Goal: Task Accomplishment & Management: Use online tool/utility

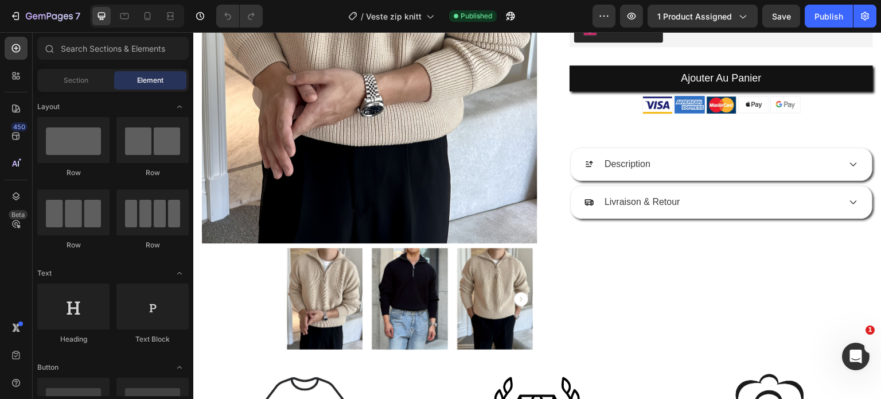
scroll to position [314, 0]
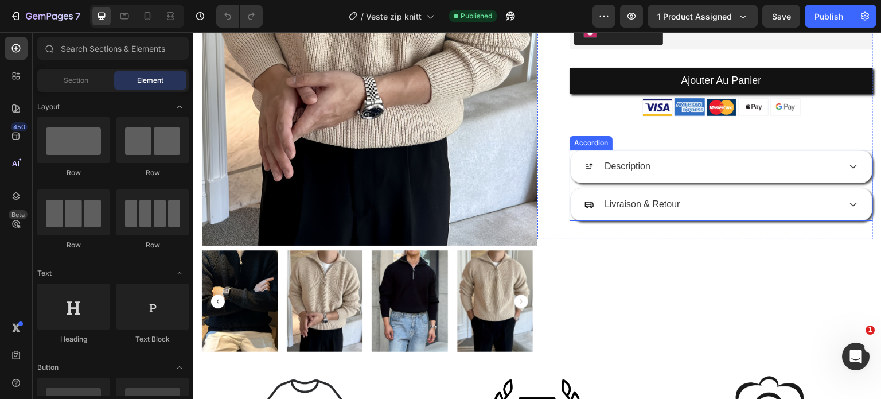
click at [702, 168] on div "Description" at bounding box center [712, 166] width 255 height 17
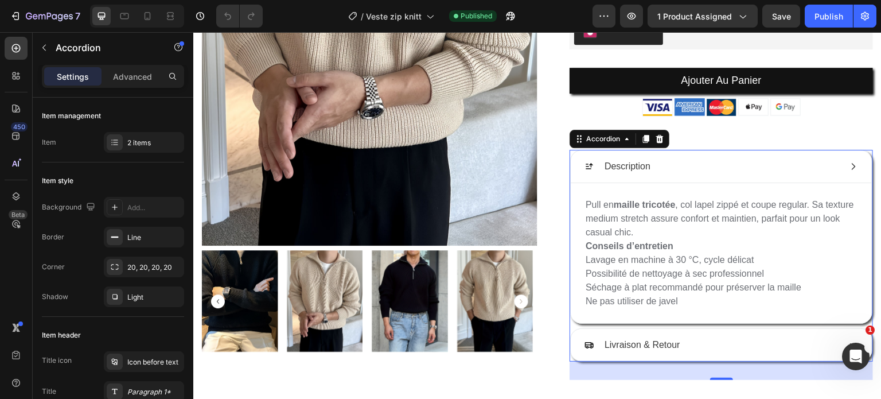
click at [702, 168] on div "Description" at bounding box center [712, 166] width 255 height 17
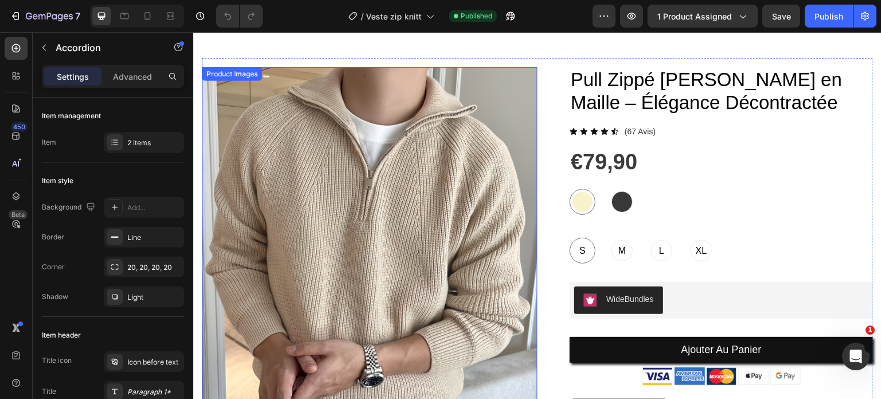
scroll to position [0, 0]
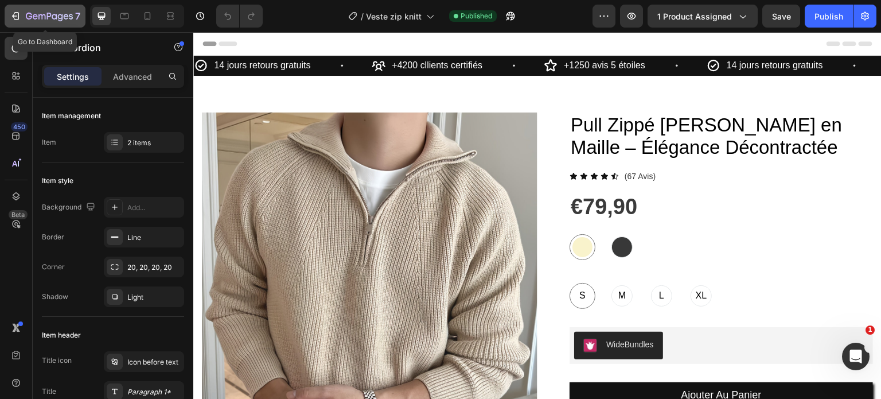
click at [17, 14] on icon "button" at bounding box center [15, 15] width 11 height 11
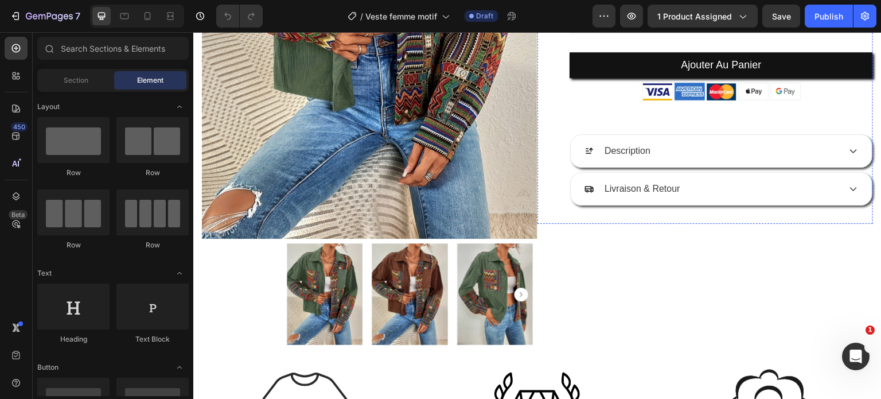
scroll to position [321, 0]
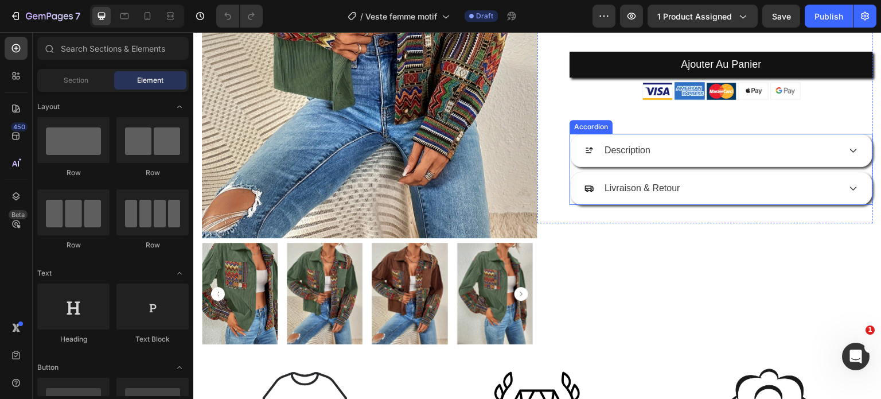
click at [731, 146] on div "Description" at bounding box center [712, 150] width 255 height 17
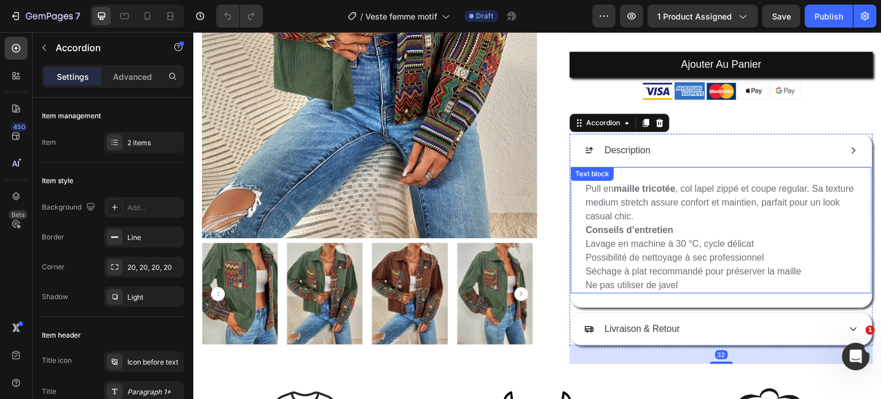
click at [646, 212] on p "Pull en maille tricotée , col lapel zippé et coupe regular. Sa texture medium s…" at bounding box center [721, 202] width 271 height 41
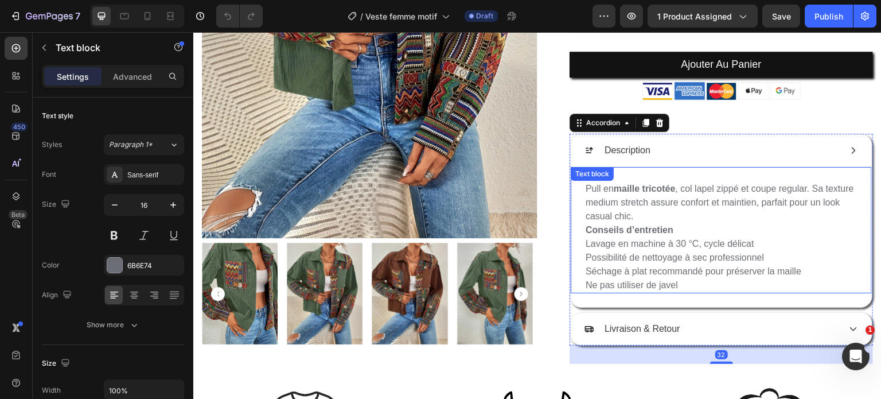
click at [646, 212] on p "Pull en maille tricotée , col lapel zippé et coupe regular. Sa texture medium s…" at bounding box center [721, 202] width 271 height 41
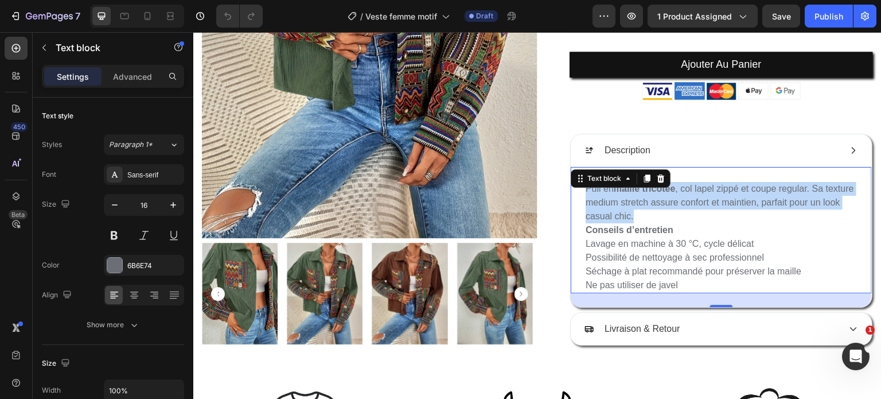
click at [646, 212] on p "Pull en maille tricotée , col lapel zippé et coupe regular. Sa texture medium s…" at bounding box center [721, 202] width 271 height 41
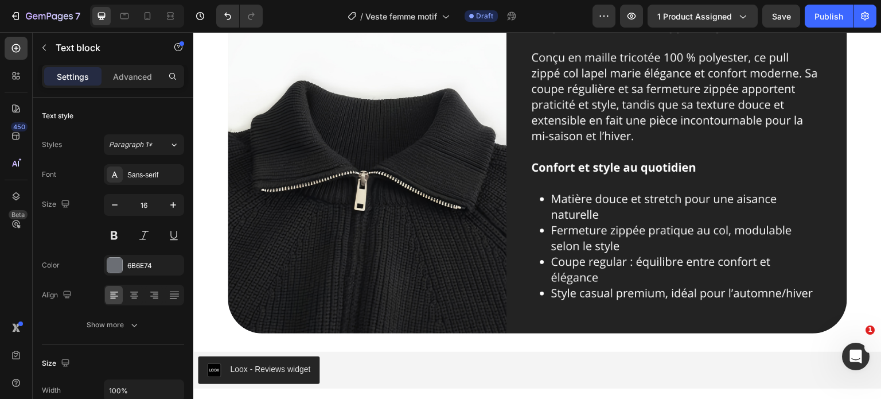
scroll to position [1292, 0]
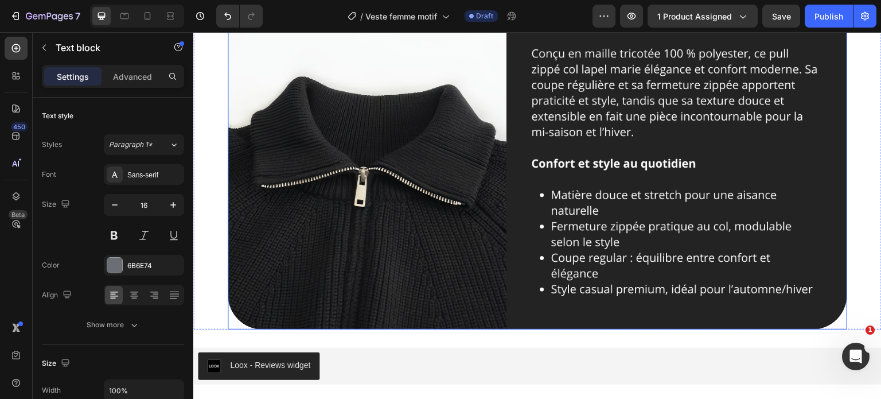
click at [436, 151] on img at bounding box center [538, 163] width 620 height 334
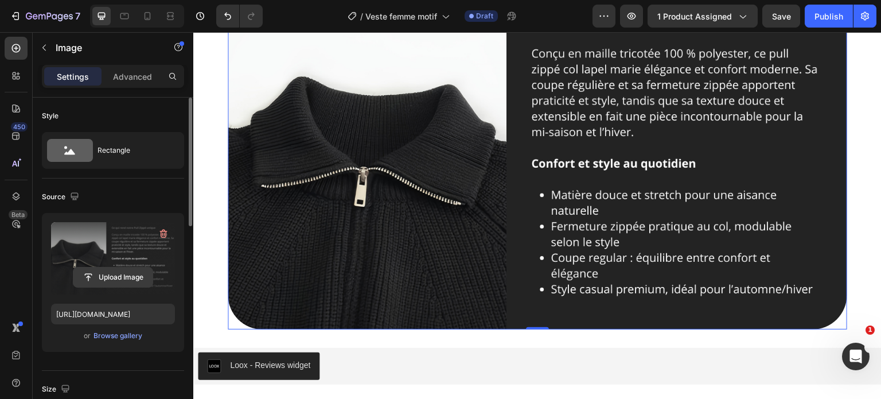
click at [110, 273] on input "file" at bounding box center [112, 277] width 79 height 20
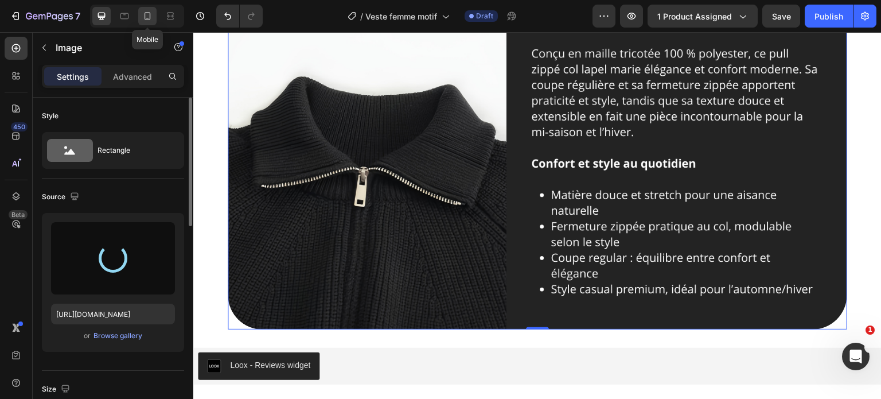
type input "[URL][DOMAIN_NAME]"
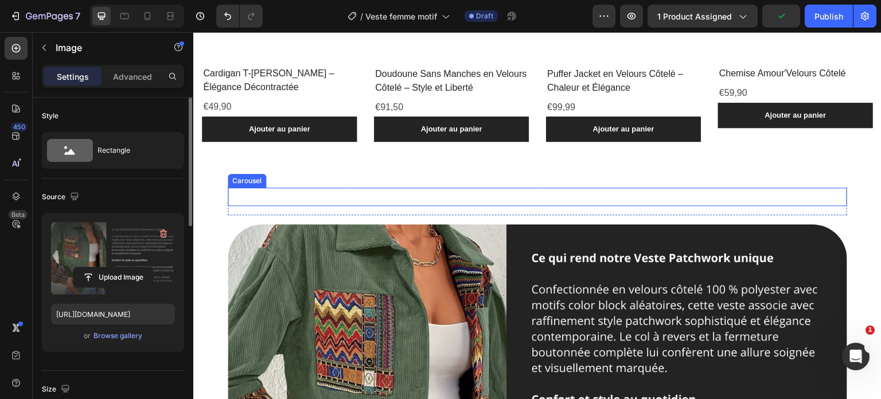
scroll to position [1026, 0]
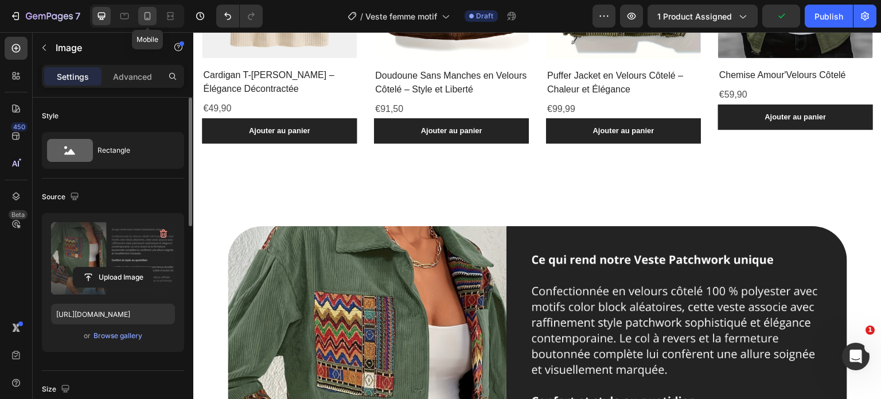
click at [143, 20] on icon at bounding box center [147, 15] width 11 height 11
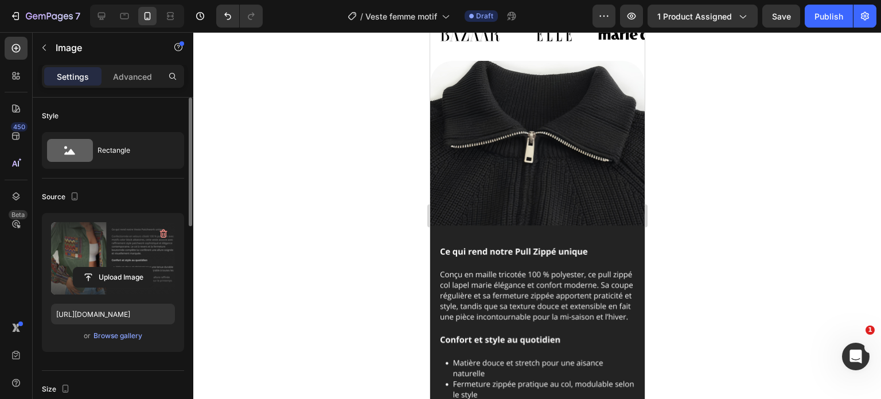
scroll to position [1400, 0]
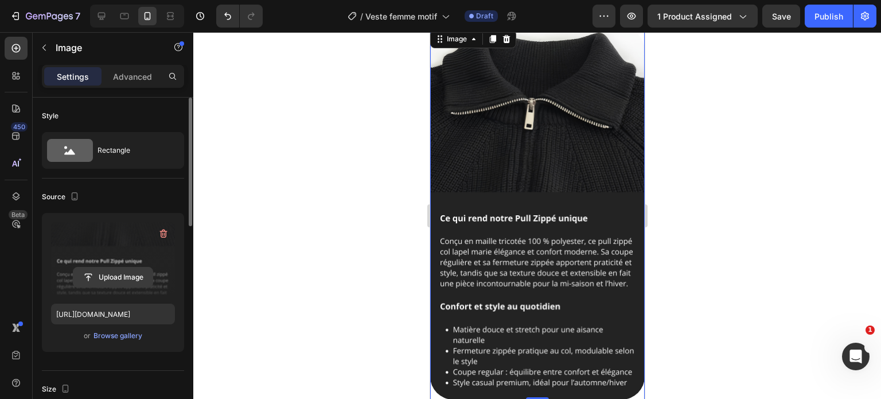
click at [103, 279] on input "file" at bounding box center [112, 277] width 79 height 20
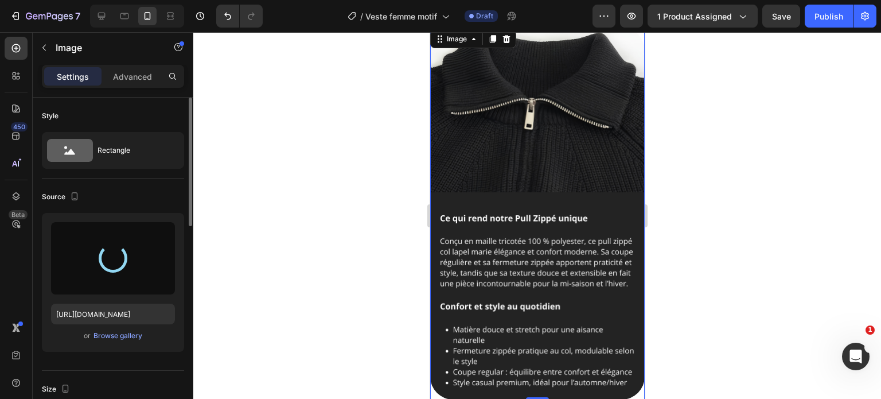
drag, startPoint x: 103, startPoint y: 279, endPoint x: 811, endPoint y: 139, distance: 721.8
click at [811, 139] on div at bounding box center [537, 215] width 688 height 367
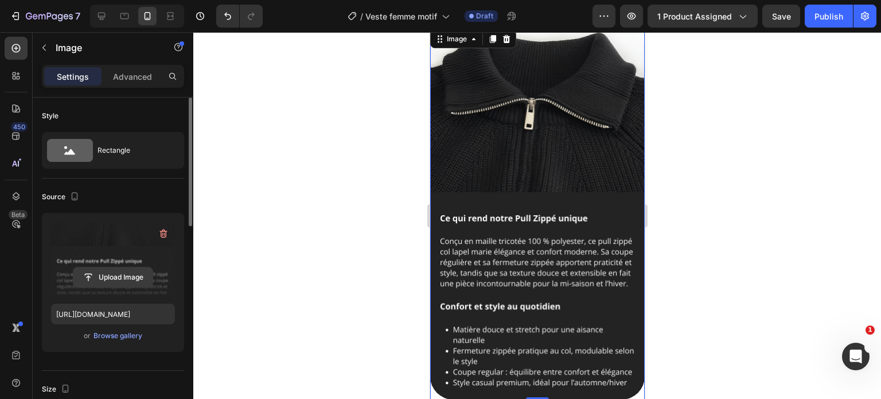
click at [125, 275] on input "file" at bounding box center [112, 277] width 79 height 20
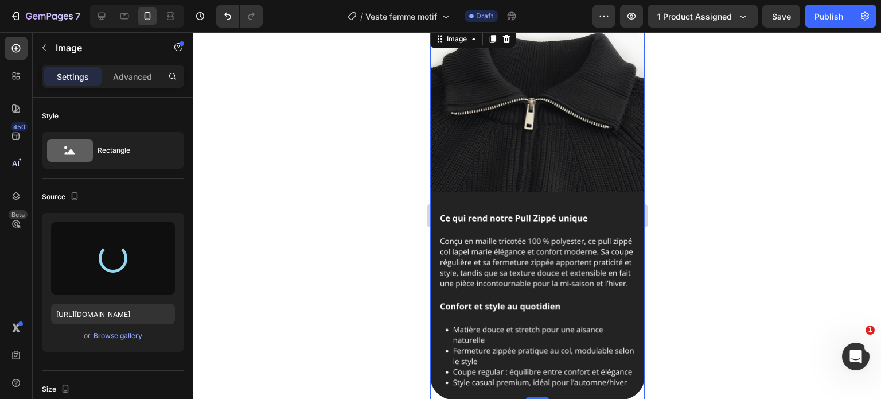
type input "[URL][DOMAIN_NAME]"
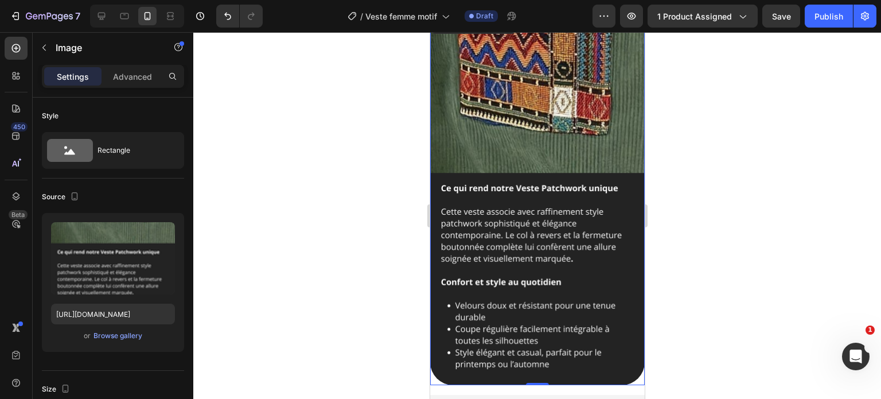
scroll to position [1450, 0]
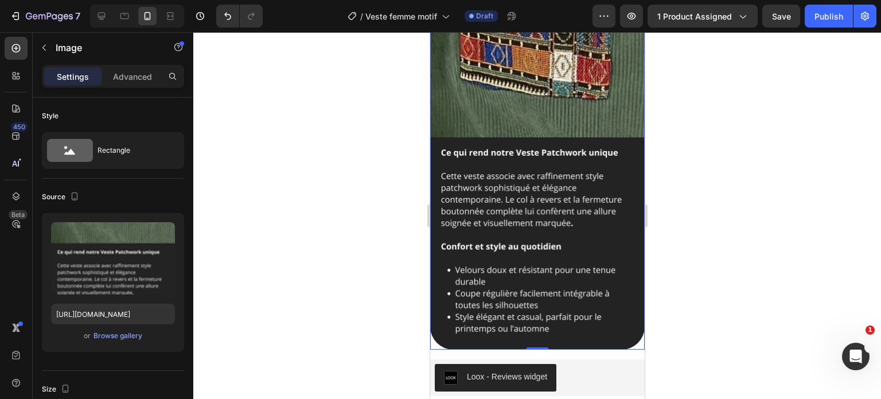
click at [777, 227] on div at bounding box center [537, 215] width 688 height 367
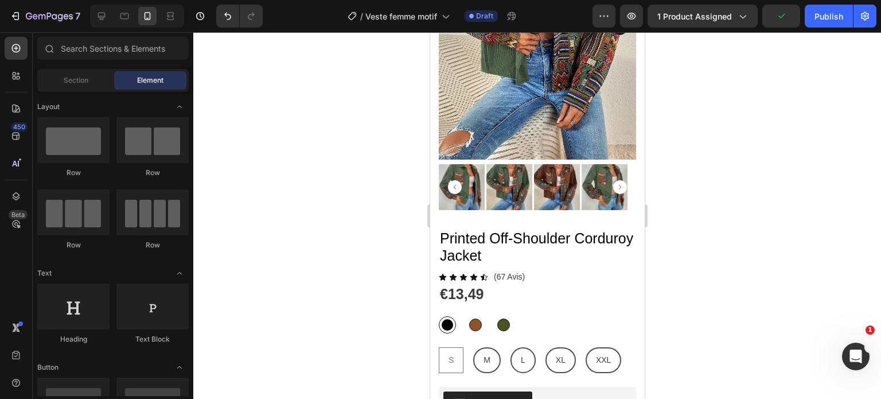
scroll to position [196, 0]
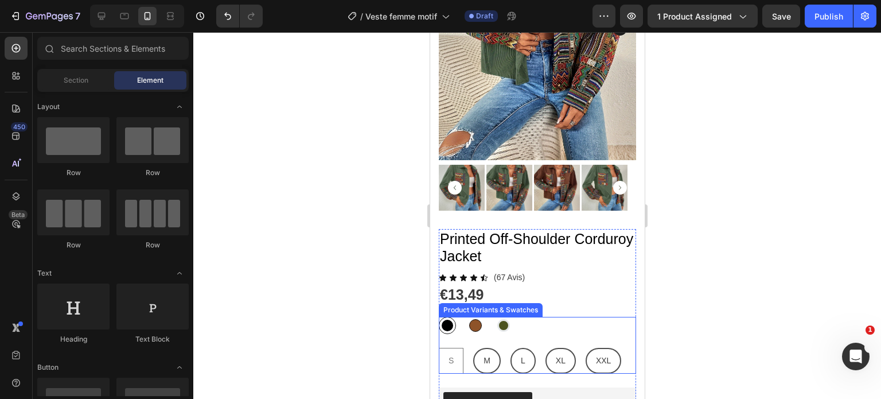
click at [501, 319] on div at bounding box center [503, 325] width 13 height 13
click at [495, 316] on input "Army Green Army Green" at bounding box center [494, 316] width 1 height 1
radio input "true"
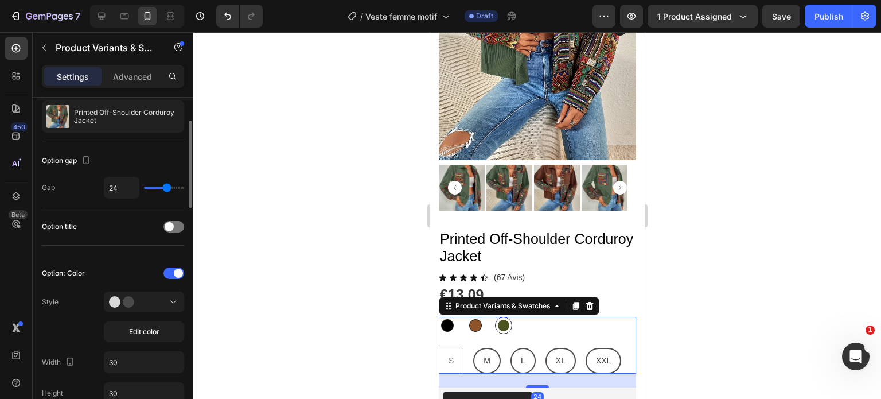
scroll to position [71, 0]
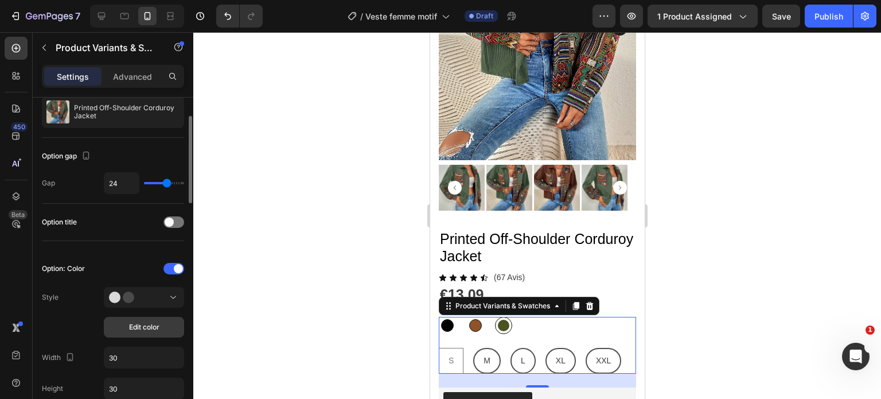
click at [133, 323] on span "Edit color" at bounding box center [144, 327] width 30 height 10
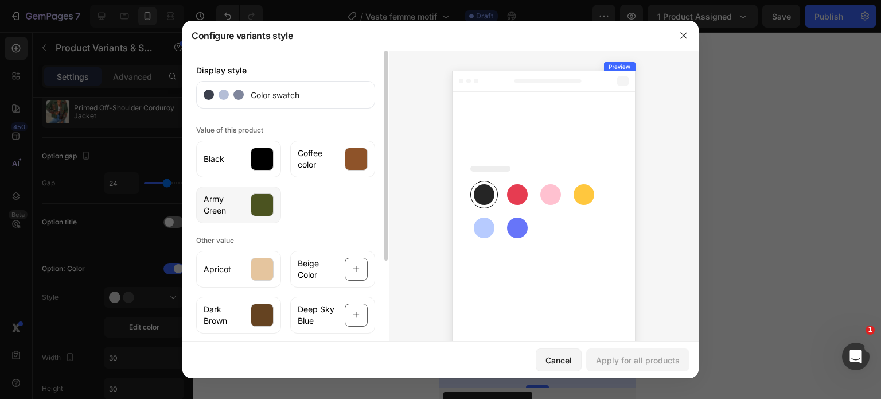
click at [257, 207] on div at bounding box center [262, 204] width 23 height 23
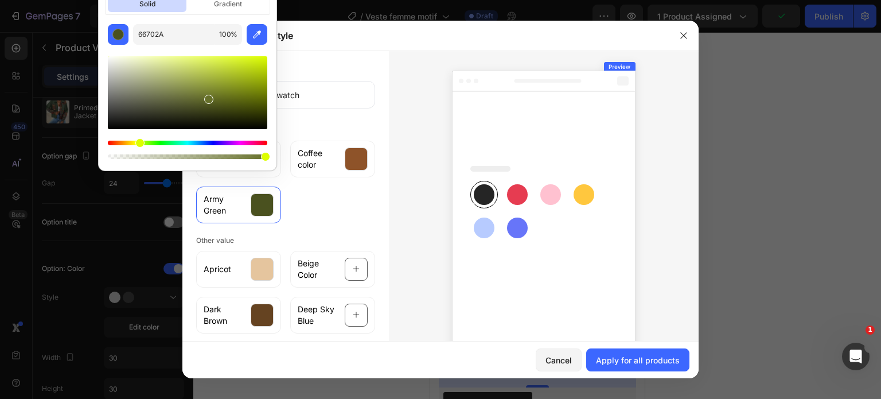
drag, startPoint x: 207, startPoint y: 105, endPoint x: 207, endPoint y: 96, distance: 8.6
click at [207, 96] on div at bounding box center [208, 99] width 9 height 9
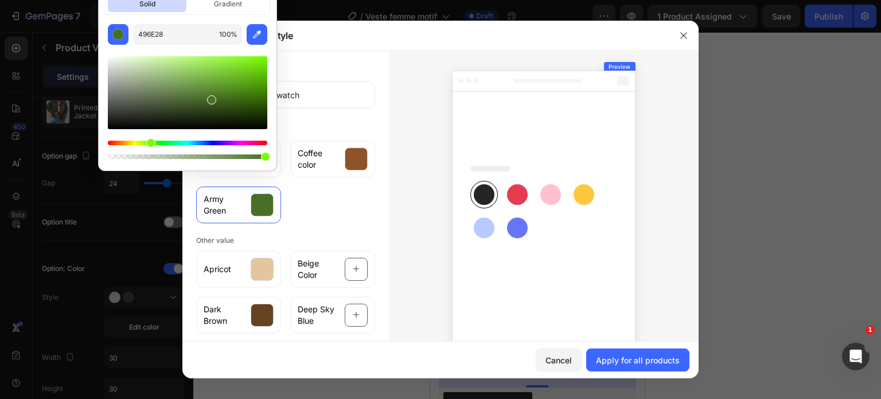
drag, startPoint x: 142, startPoint y: 142, endPoint x: 149, endPoint y: 144, distance: 7.8
click at [149, 144] on div "Hue" at bounding box center [150, 142] width 9 height 9
type input "588431"
drag, startPoint x: 213, startPoint y: 100, endPoint x: 209, endPoint y: 91, distance: 10.0
click at [209, 91] on div at bounding box center [210, 93] width 9 height 9
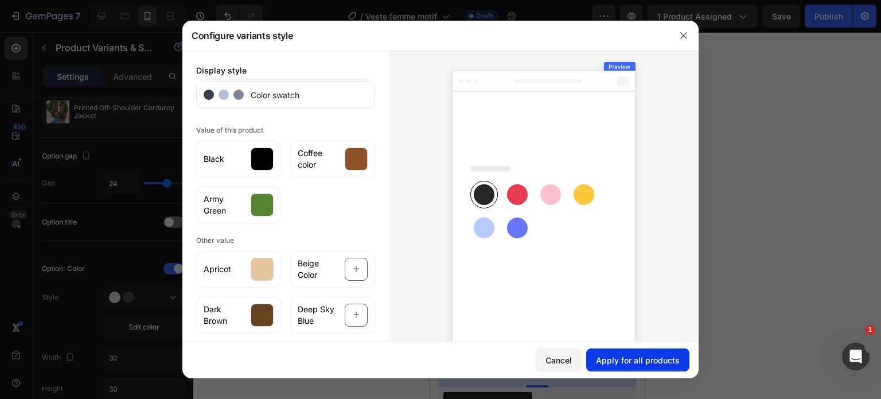
click at [640, 354] on div "Apply for all products" at bounding box center [638, 360] width 84 height 12
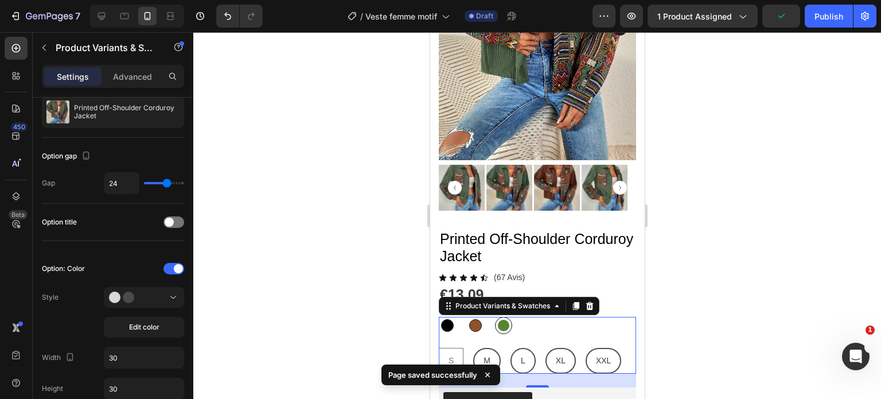
click at [745, 207] on div at bounding box center [537, 215] width 688 height 367
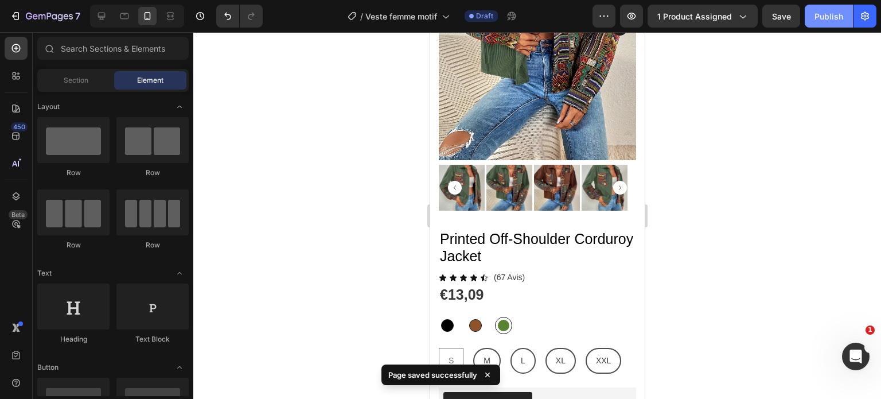
click at [833, 17] on div "Publish" at bounding box center [829, 16] width 29 height 12
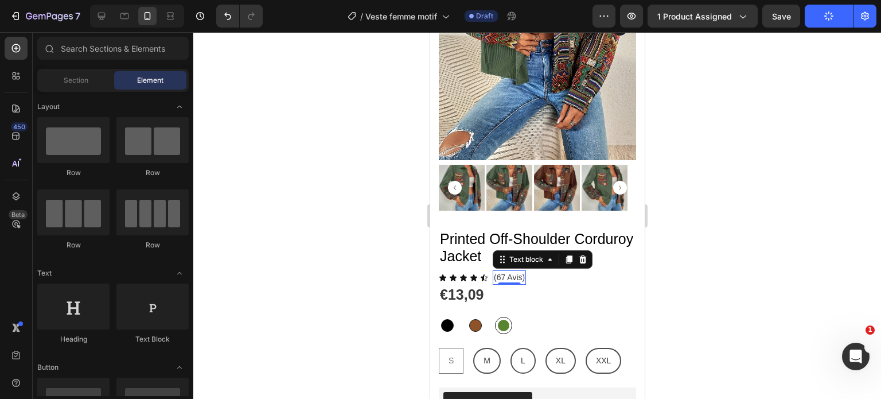
click at [499, 271] on p "(67 Avis)" at bounding box center [509, 277] width 31 height 12
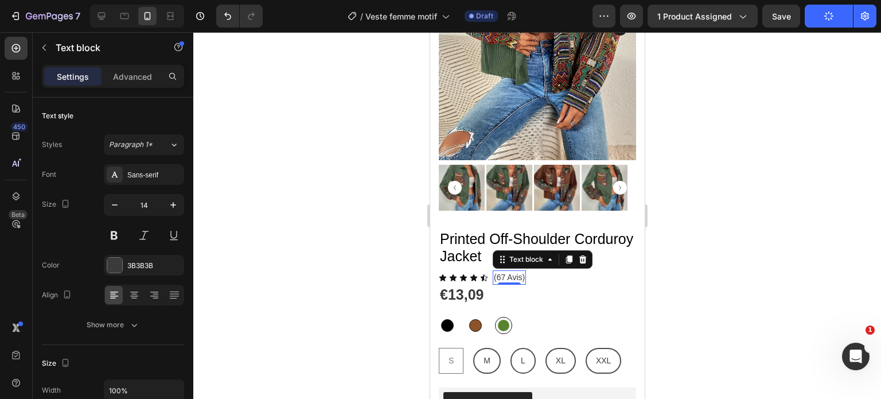
click at [499, 271] on p "(67 Avis)" at bounding box center [509, 277] width 31 height 12
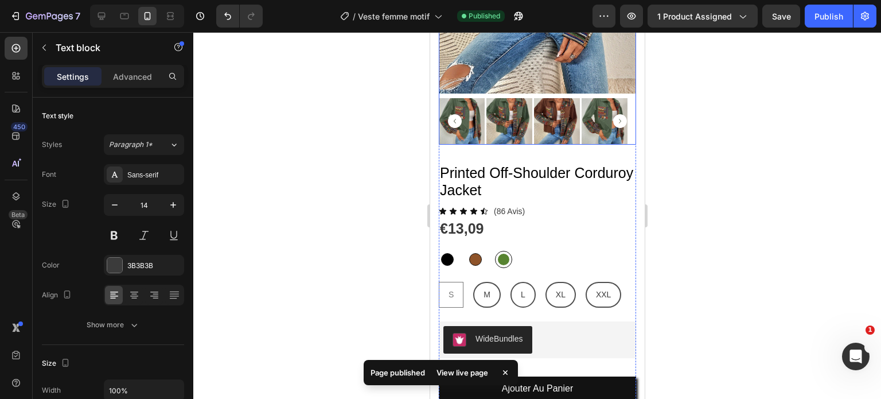
scroll to position [262, 0]
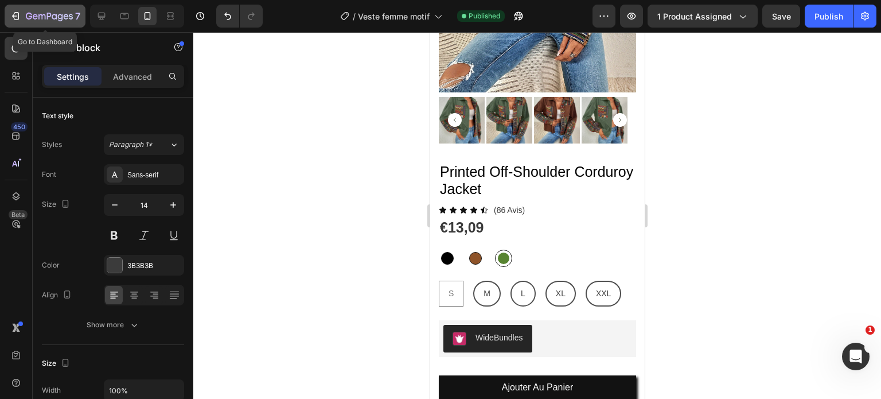
click at [14, 22] on div "7" at bounding box center [45, 16] width 71 height 14
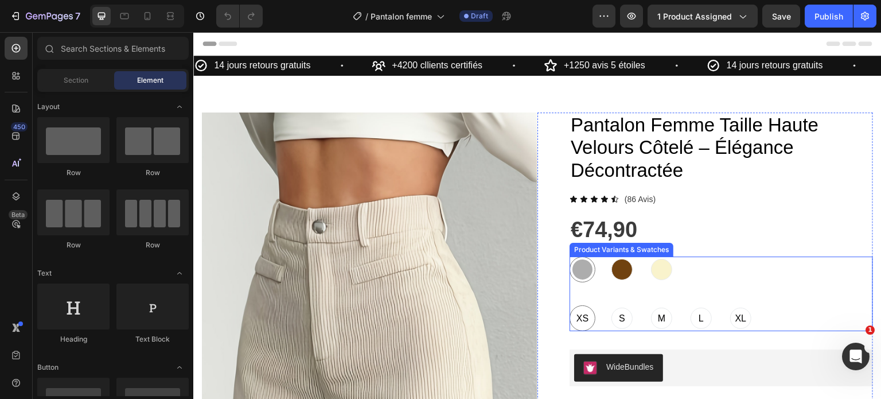
click at [616, 270] on div at bounding box center [622, 269] width 21 height 21
click at [609, 257] on input "Chocolat Chocolat" at bounding box center [609, 256] width 1 height 1
radio input "true"
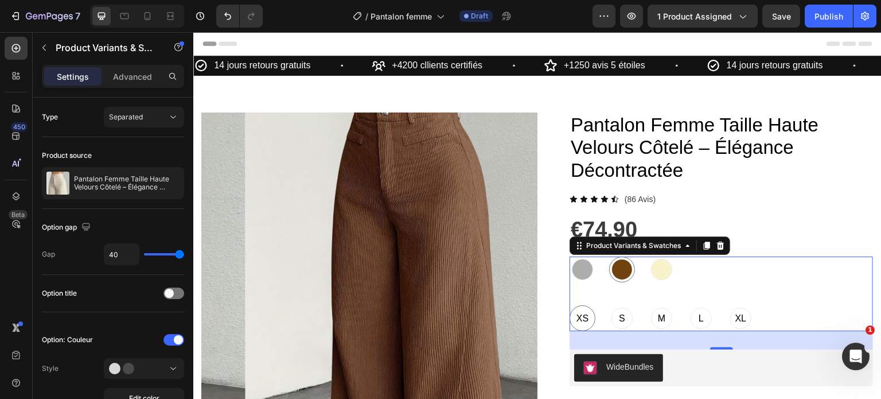
click at [661, 270] on div at bounding box center [661, 269] width 21 height 21
click at [649, 257] on input "Crème Crème" at bounding box center [648, 256] width 1 height 1
radio input "true"
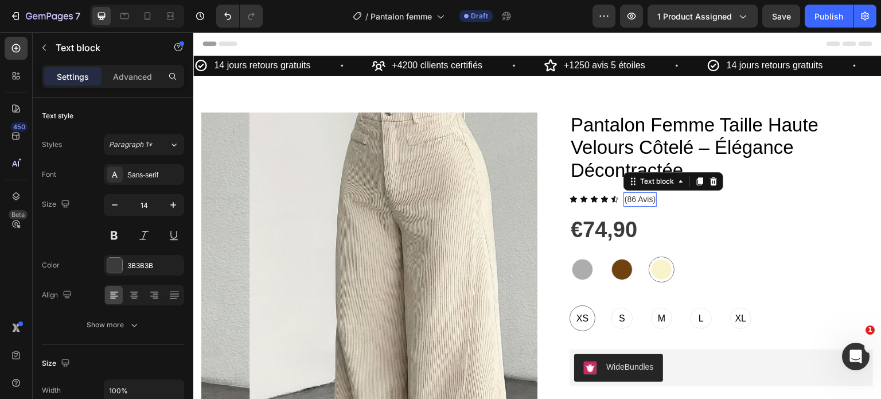
click at [632, 200] on p "(86 Avis)" at bounding box center [640, 199] width 31 height 12
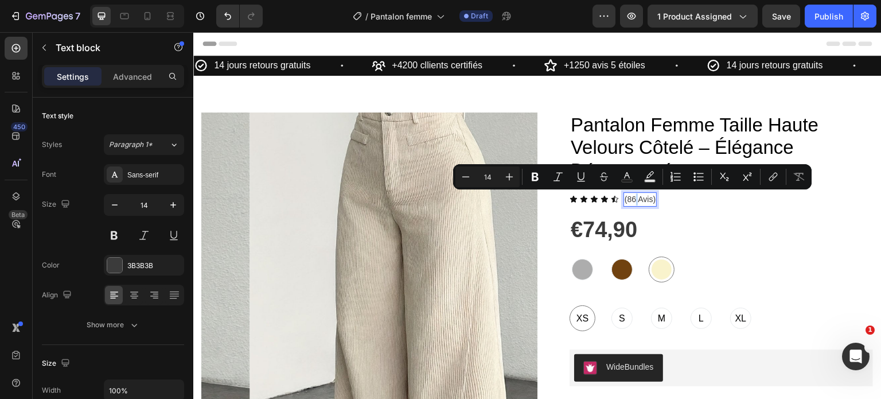
click at [632, 200] on p "(86 Avis)" at bounding box center [640, 199] width 31 height 12
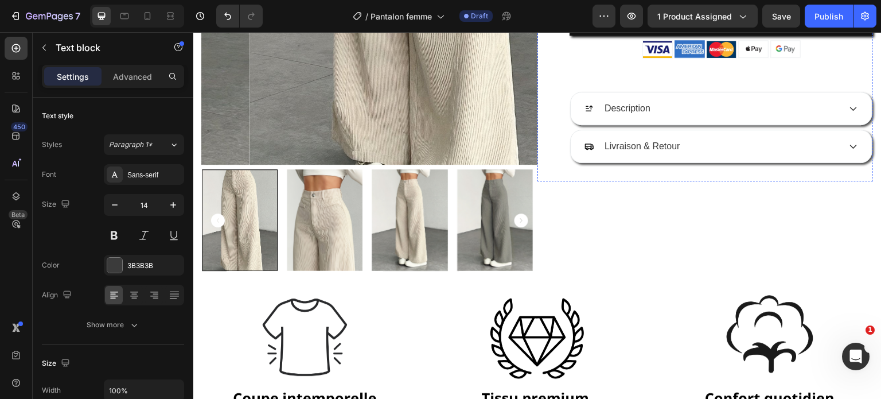
scroll to position [399, 0]
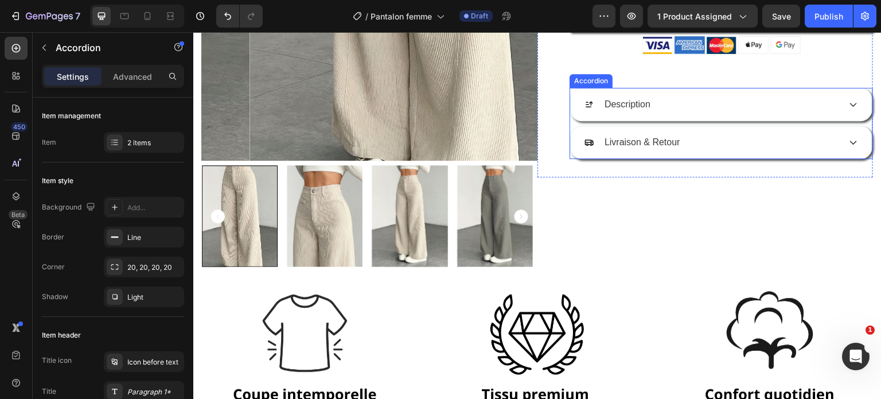
click at [707, 117] on div "Description" at bounding box center [721, 104] width 301 height 32
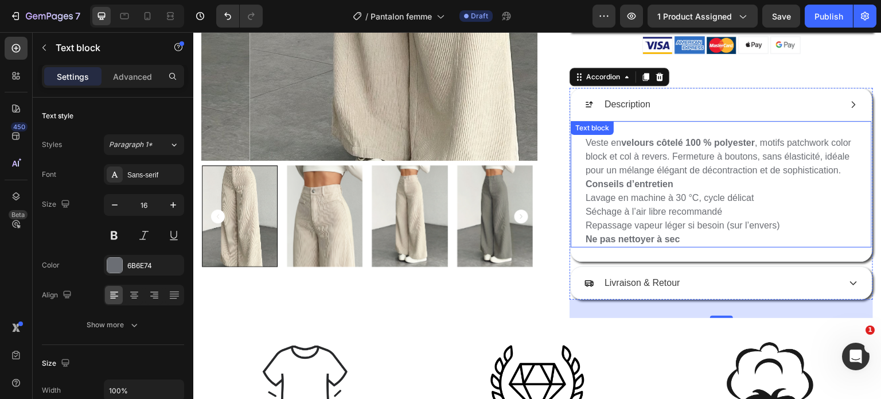
click at [661, 205] on p "Lavage en machine à 30 °C, cycle délicat" at bounding box center [721, 198] width 271 height 14
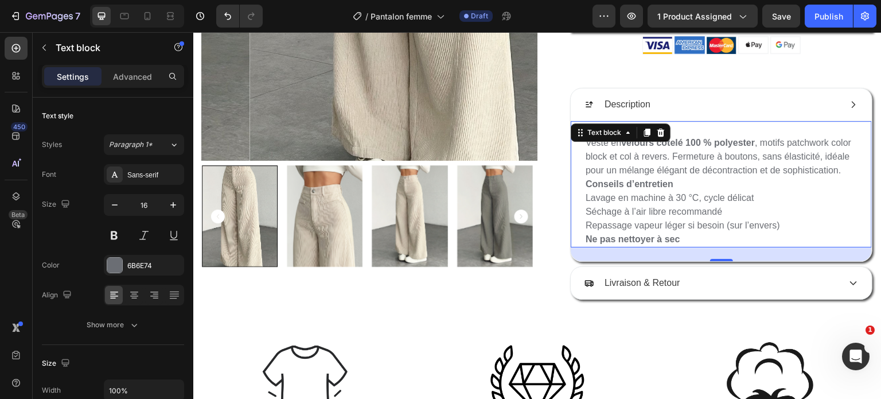
click at [661, 205] on p "Lavage en machine à 30 °C, cycle délicat" at bounding box center [721, 198] width 271 height 14
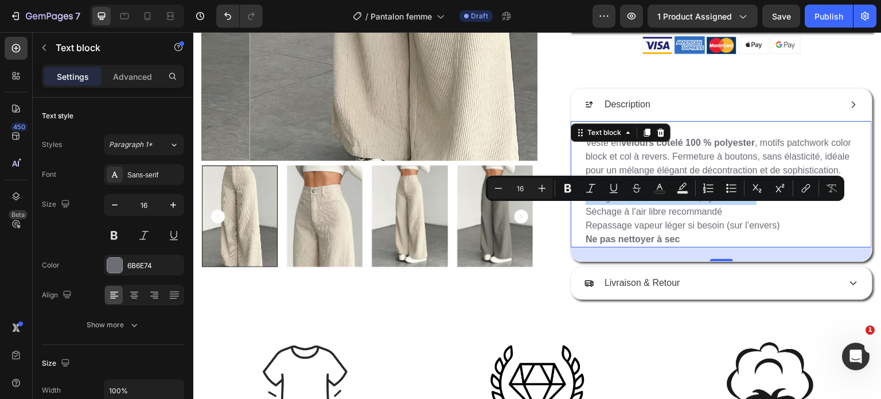
click at [661, 205] on p "Lavage en machine à 30 °C, cycle délicat" at bounding box center [721, 198] width 271 height 14
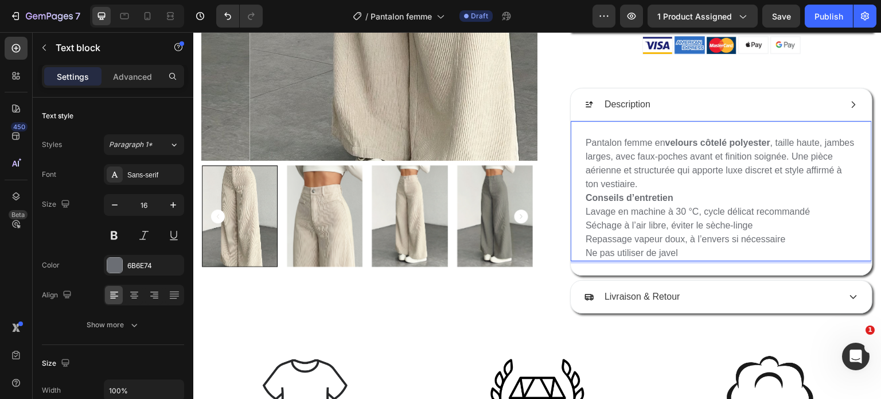
click at [769, 141] on p "Pantalon femme en velours côtelé polyester , taille haute, jambes larges, avec …" at bounding box center [721, 163] width 271 height 55
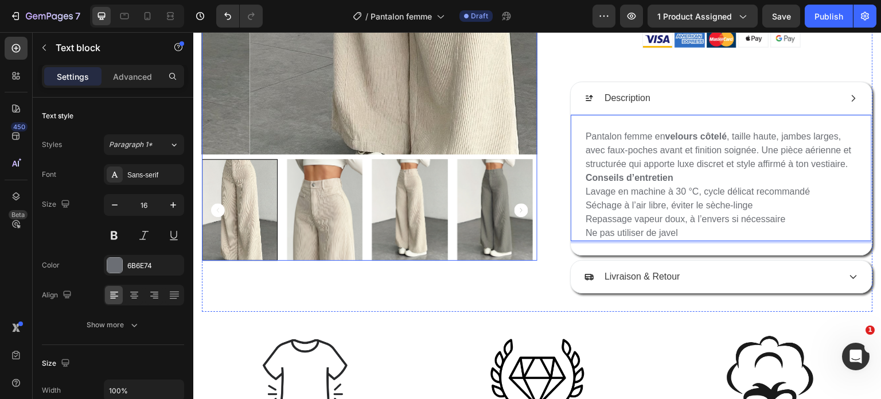
scroll to position [406, 0]
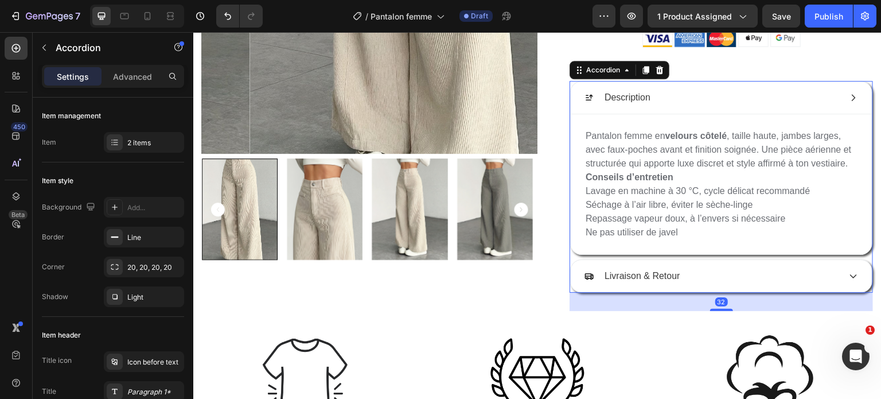
click at [849, 98] on icon at bounding box center [853, 97] width 9 height 9
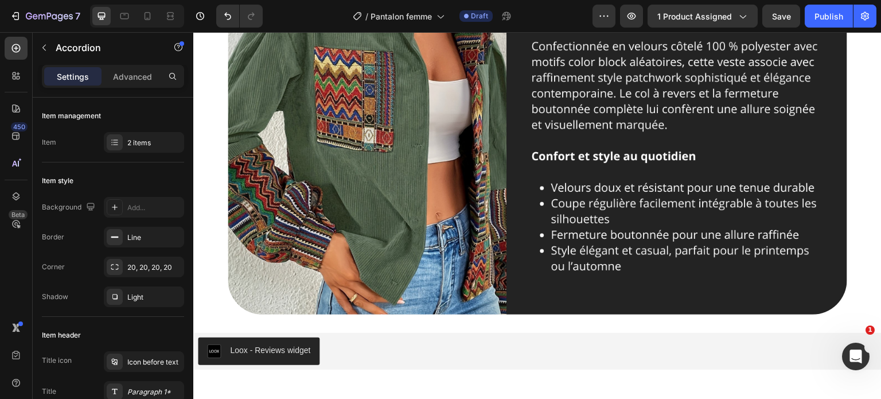
scroll to position [989, 0]
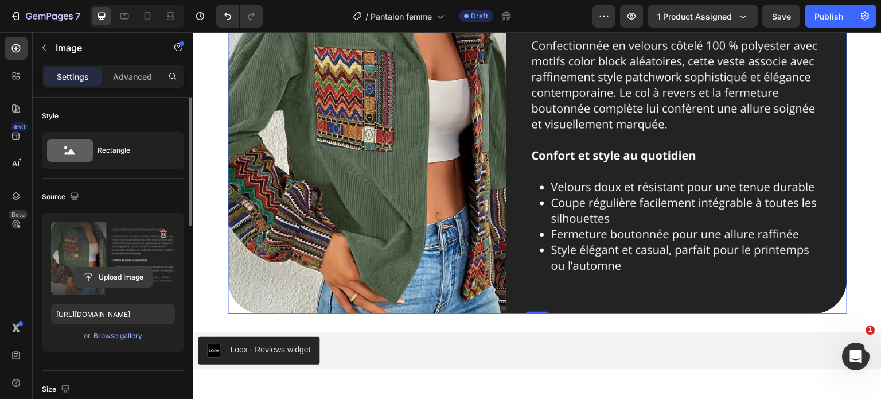
click at [119, 283] on input "file" at bounding box center [112, 277] width 79 height 20
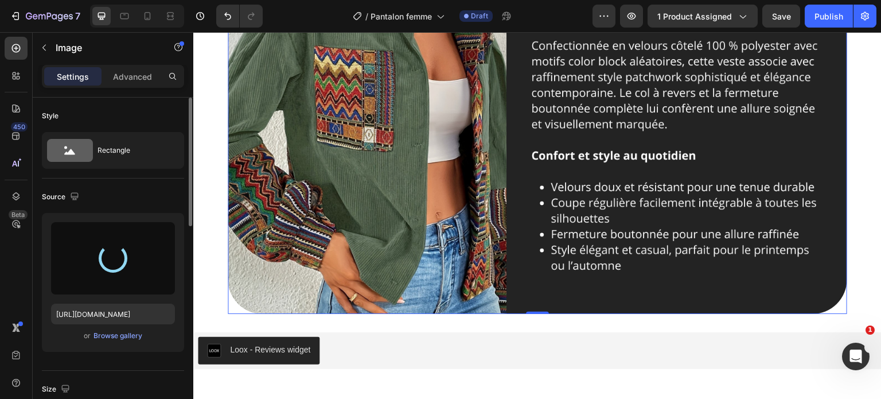
type input "[URL][DOMAIN_NAME]"
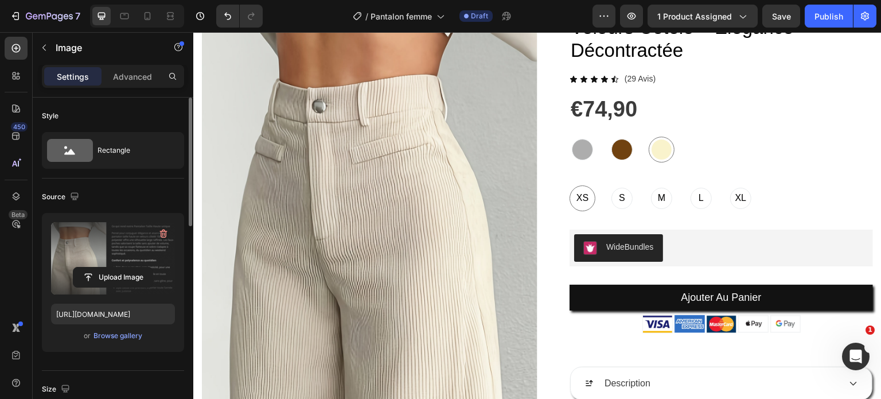
scroll to position [105, 0]
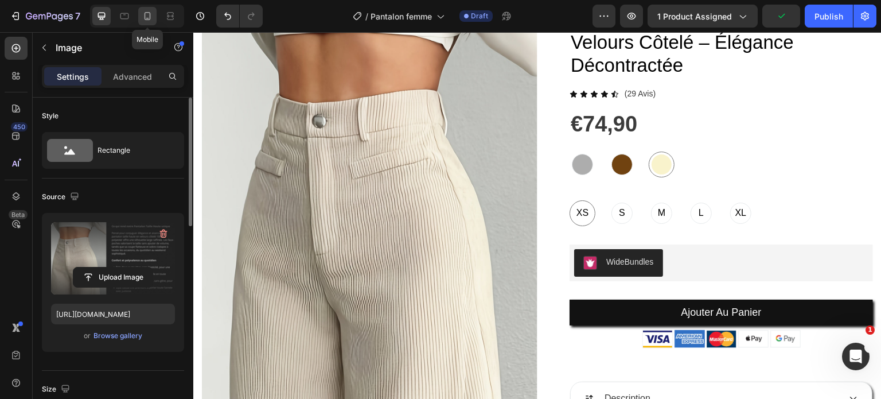
click at [147, 18] on icon at bounding box center [148, 16] width 6 height 8
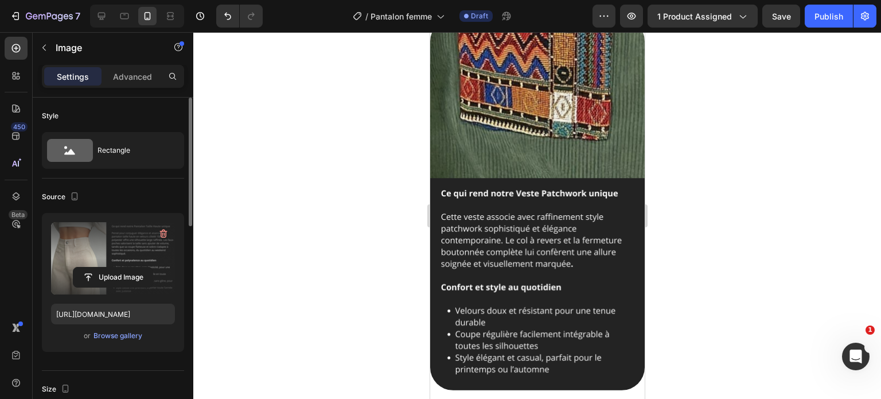
scroll to position [1443, 0]
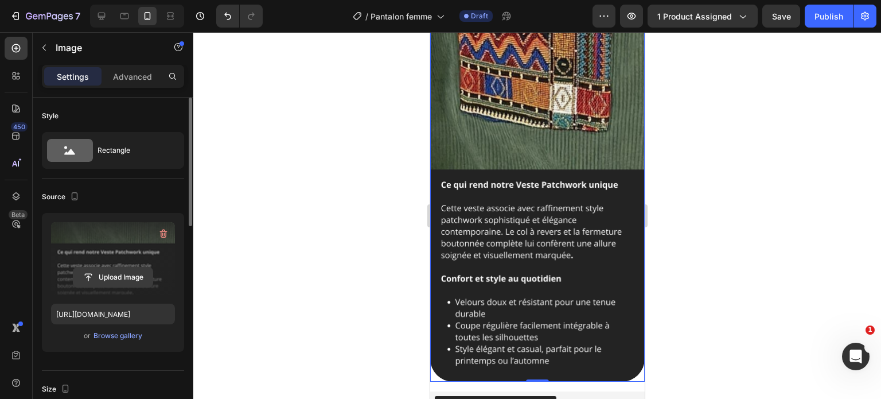
click at [124, 286] on button "Upload Image" at bounding box center [113, 277] width 80 height 21
click at [103, 277] on input "file" at bounding box center [112, 277] width 79 height 20
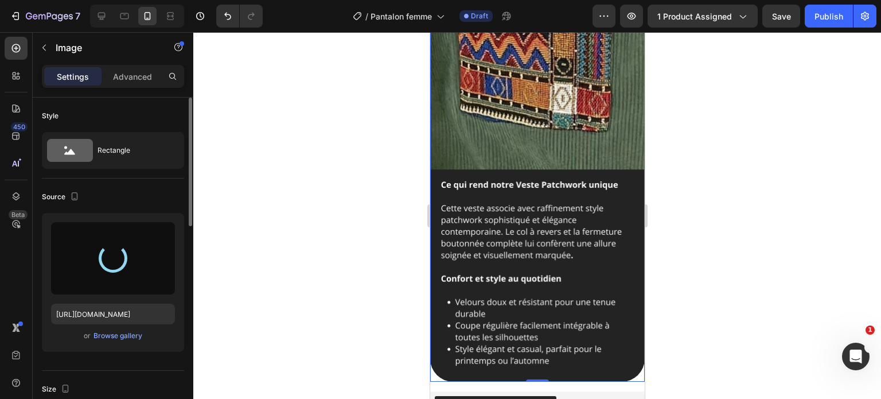
type input "[URL][DOMAIN_NAME]"
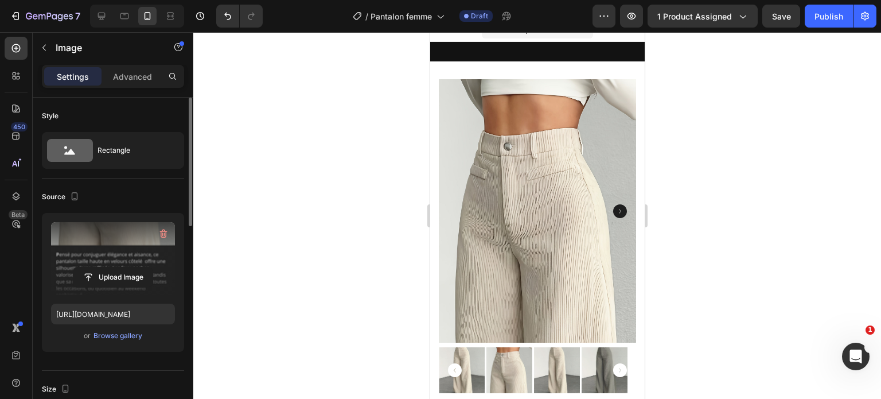
scroll to position [0, 0]
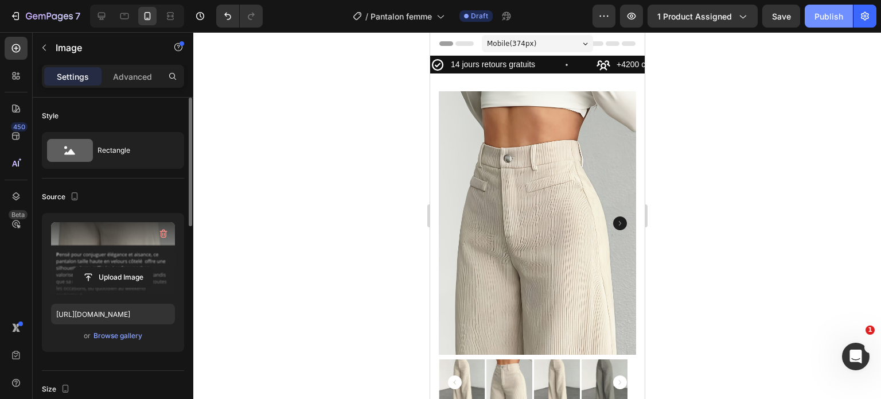
click at [833, 14] on div "Publish" at bounding box center [829, 16] width 29 height 12
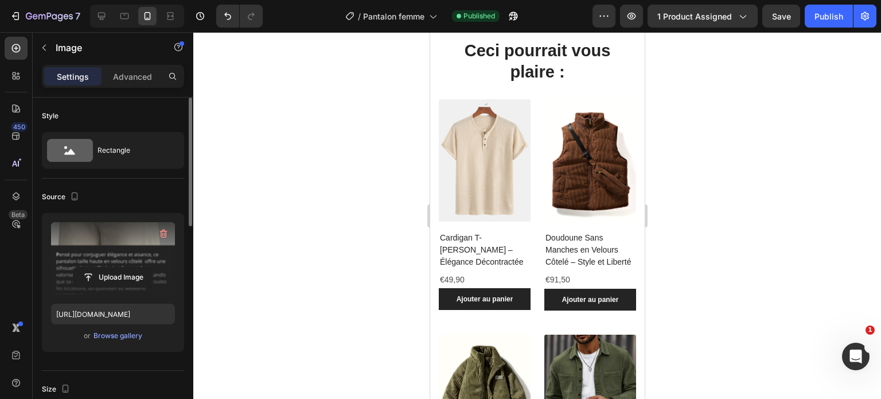
scroll to position [898, 0]
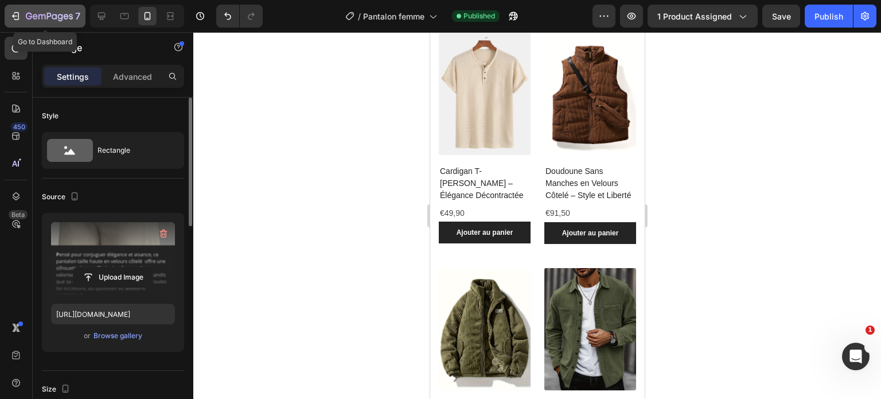
click at [24, 18] on div "7" at bounding box center [45, 16] width 71 height 14
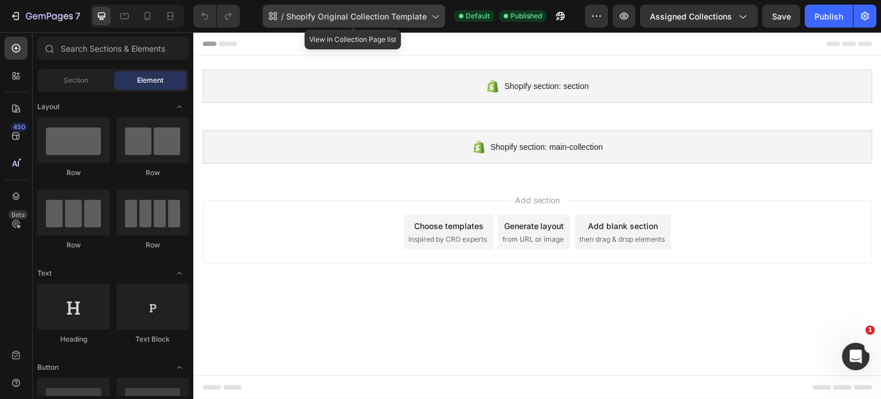
click at [318, 18] on span "Shopify Original Collection Template" at bounding box center [356, 16] width 141 height 12
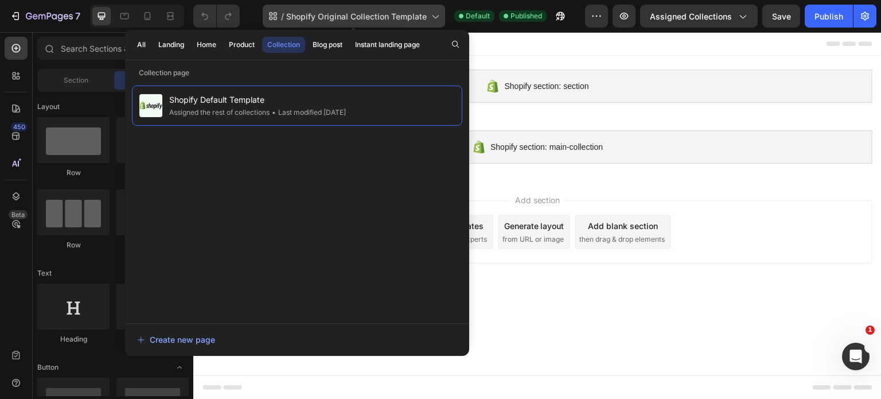
click at [318, 18] on span "Shopify Original Collection Template" at bounding box center [356, 16] width 141 height 12
